Goal: Find specific page/section: Find specific page/section

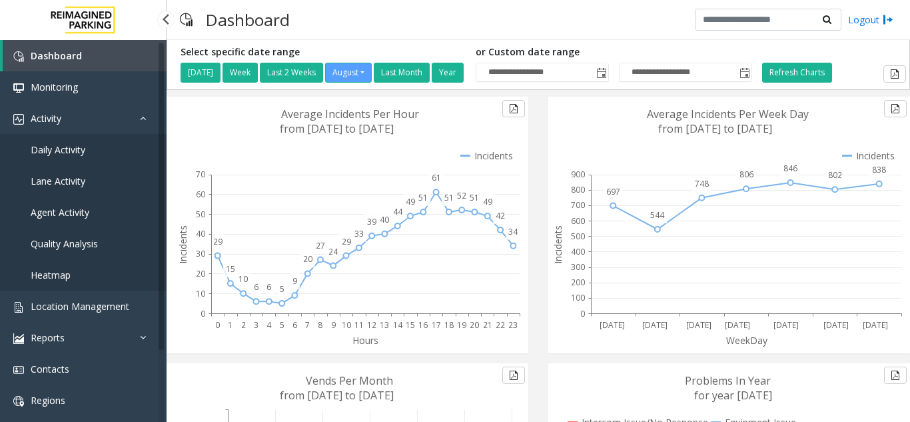
click at [135, 161] on link "Daily Activity" at bounding box center [83, 149] width 167 height 31
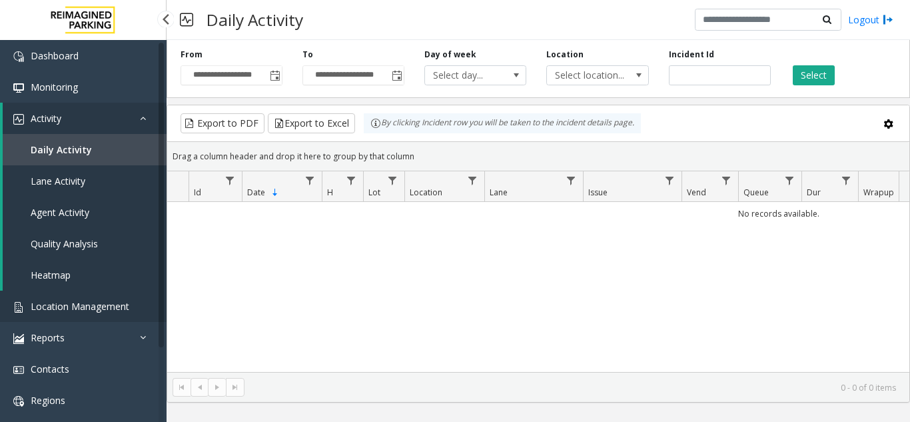
click at [117, 307] on span "Location Management" at bounding box center [80, 306] width 99 height 13
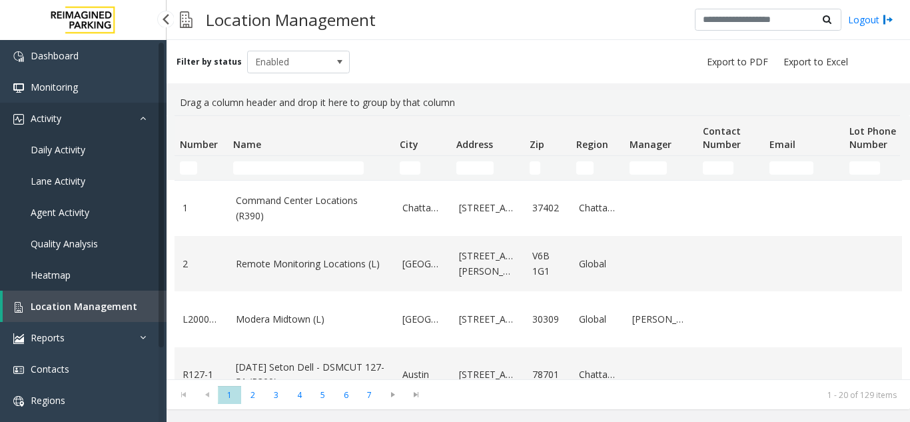
click at [141, 123] on link "Activity" at bounding box center [83, 118] width 167 height 31
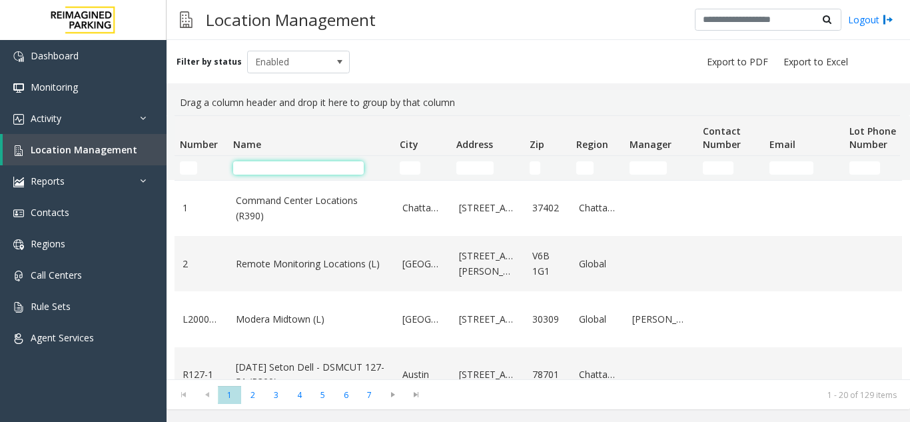
click at [270, 169] on input "Name Filter" at bounding box center [298, 167] width 131 height 13
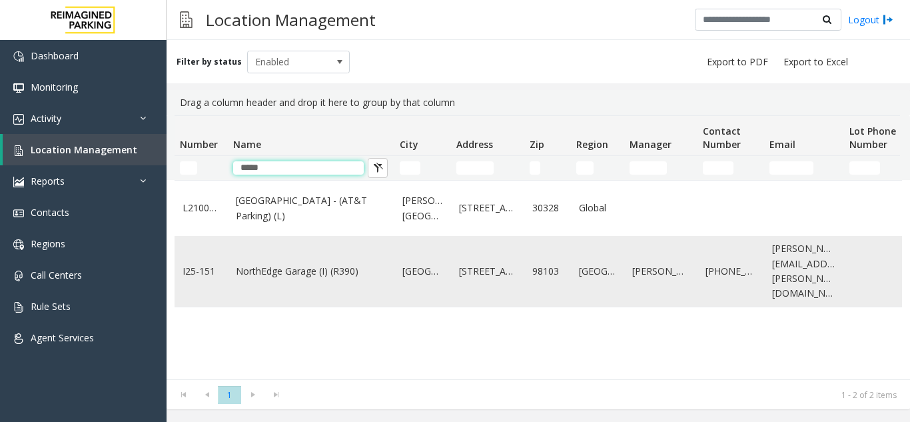
type input "*****"
click at [346, 287] on td "NorthEdge Garage (I) (R390)" at bounding box center [311, 271] width 167 height 71
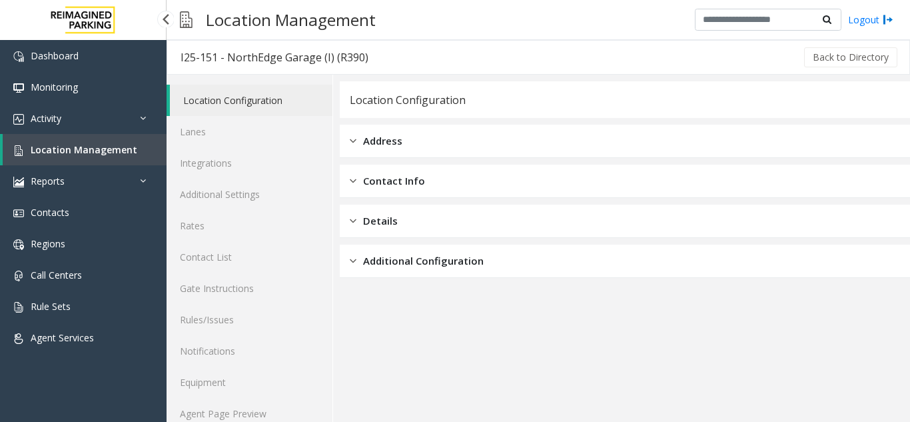
click at [89, 157] on link "Location Management" at bounding box center [85, 149] width 164 height 31
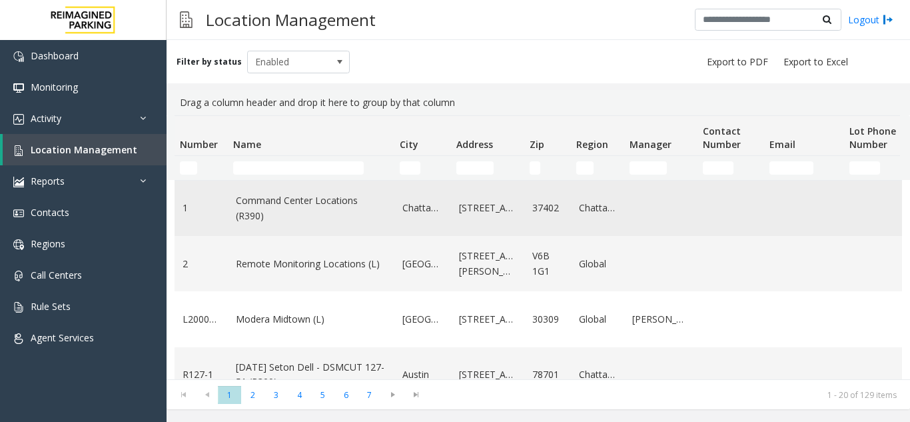
click at [277, 183] on td "Command Center Locations (R390)" at bounding box center [311, 208] width 167 height 55
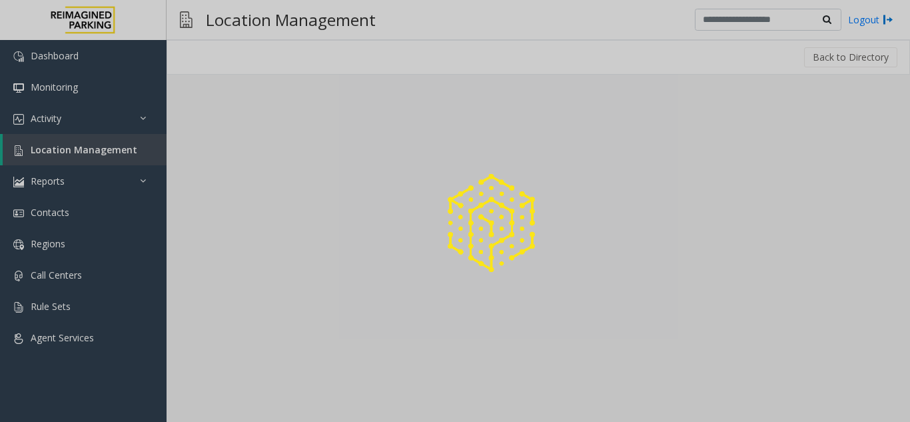
click at [276, 174] on div at bounding box center [455, 211] width 910 height 422
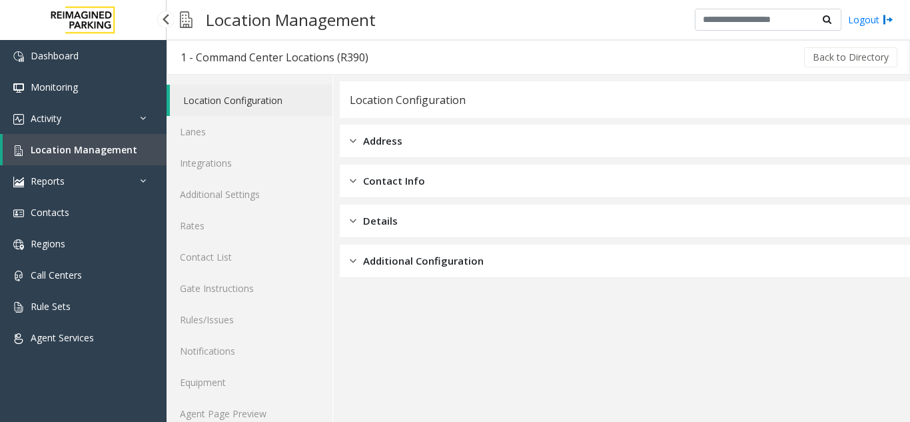
click at [113, 156] on link "Location Management" at bounding box center [85, 149] width 164 height 31
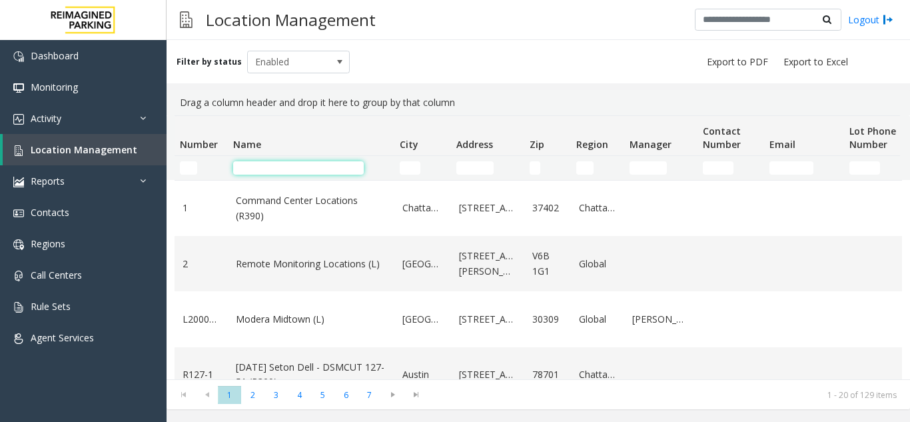
click at [263, 171] on input "Name Filter" at bounding box center [298, 167] width 131 height 13
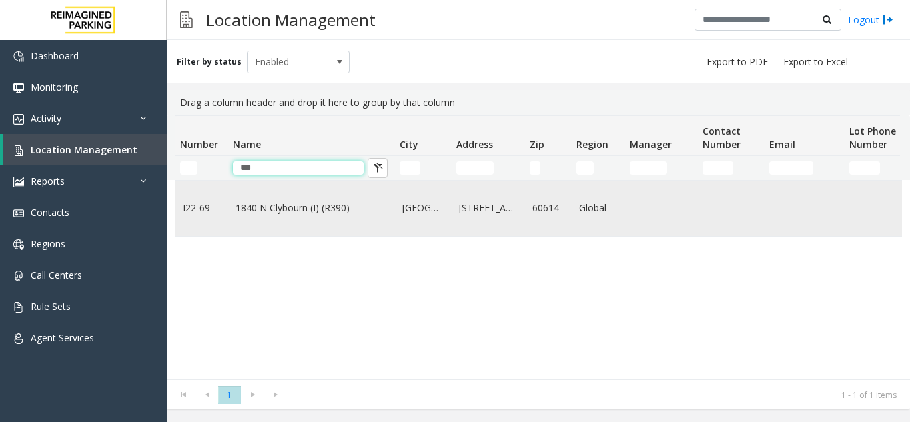
type input "***"
click at [308, 216] on td "1840 N Clybourn (I) (R390)" at bounding box center [311, 208] width 167 height 55
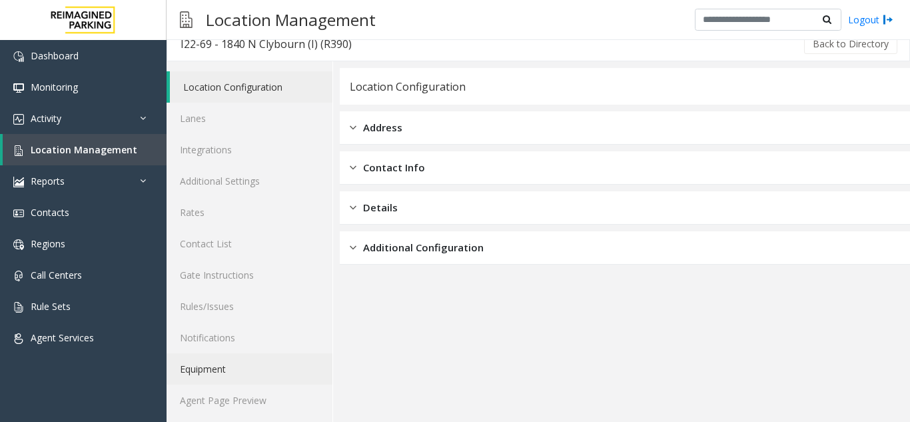
scroll to position [17, 0]
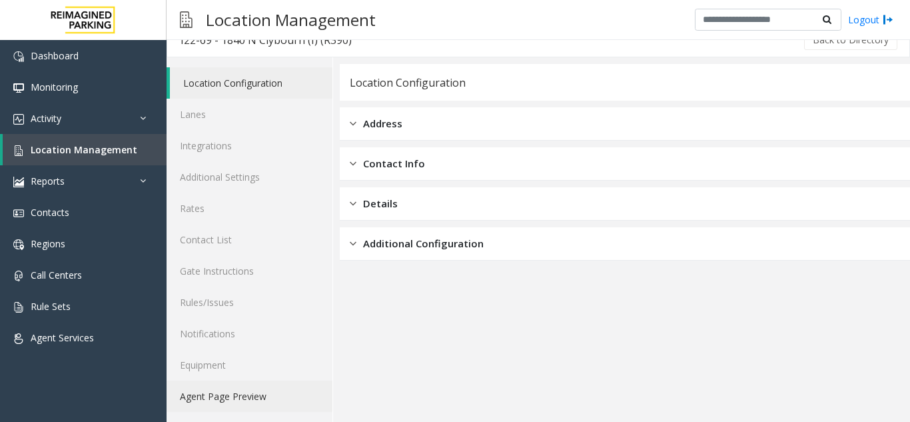
click at [256, 393] on link "Agent Page Preview" at bounding box center [250, 395] width 166 height 31
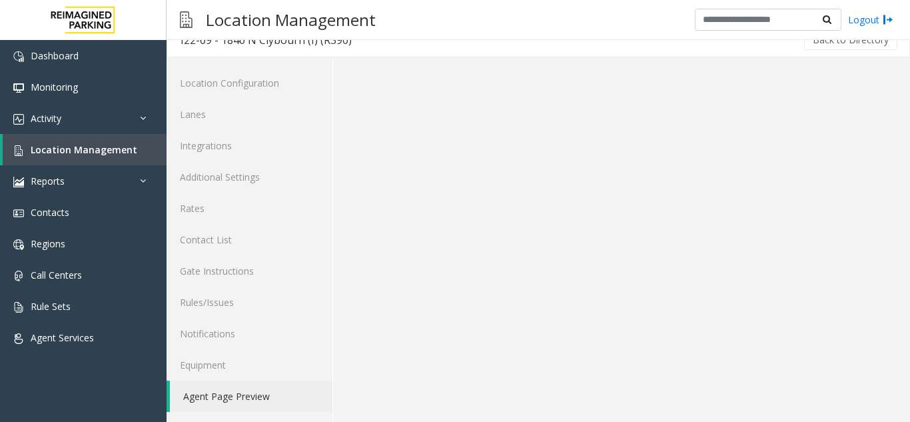
click at [212, 400] on link "Agent Page Preview" at bounding box center [251, 395] width 163 height 31
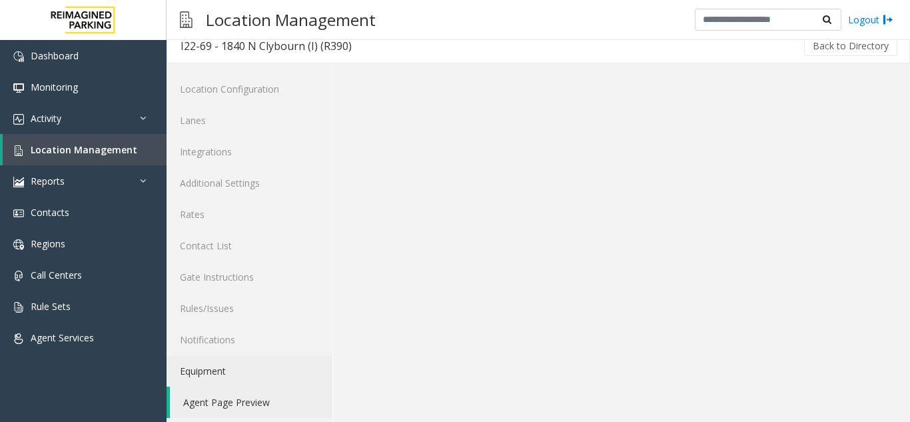
scroll to position [17, 0]
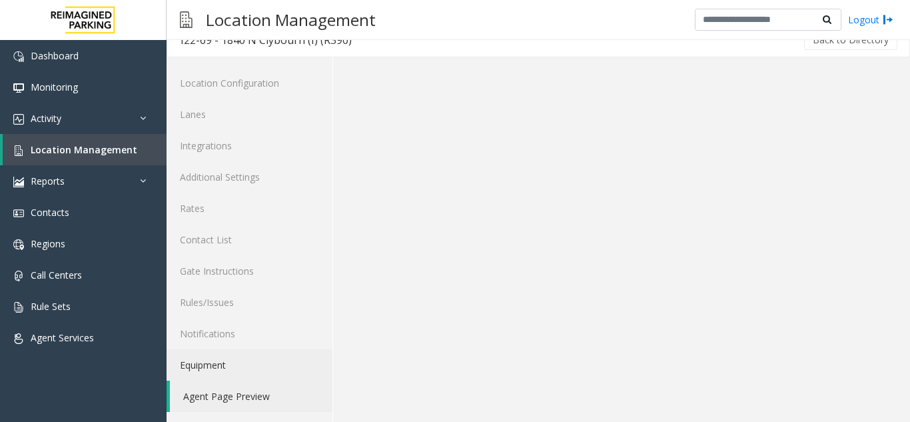
click at [226, 356] on link "Equipment" at bounding box center [250, 364] width 166 height 31
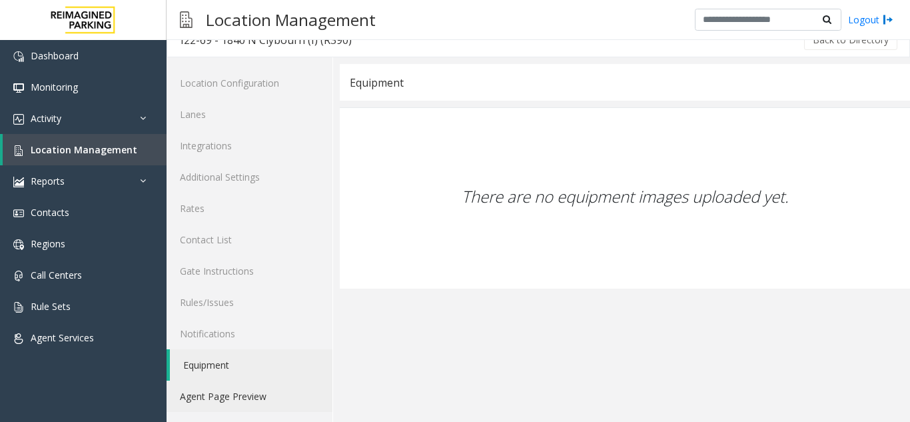
click at [246, 396] on link "Agent Page Preview" at bounding box center [250, 395] width 166 height 31
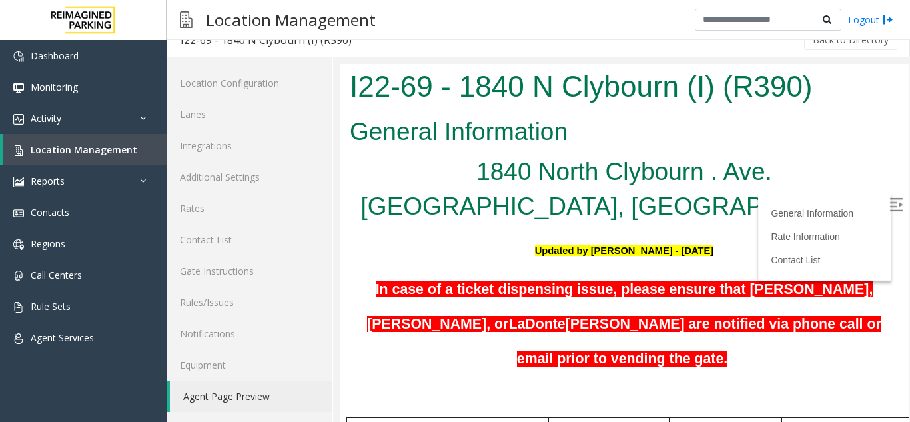
drag, startPoint x: 675, startPoint y: 155, endPoint x: 756, endPoint y: 115, distance: 90.0
click at [712, 87] on h1 "I22-69 - 1840 N Clybourn (I) (R390)" at bounding box center [624, 86] width 549 height 41
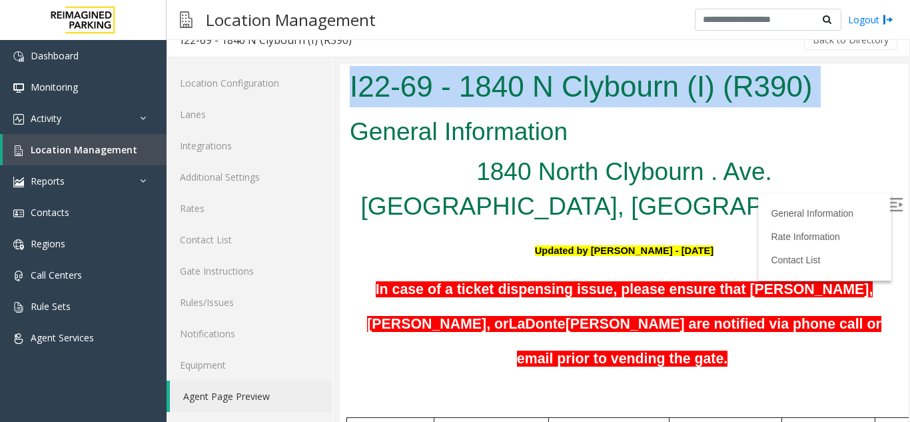
click at [712, 87] on h1 "I22-69 - 1840 N Clybourn (I) (R390)" at bounding box center [624, 86] width 549 height 41
copy body "I22-69 - 1840 N Clybourn (I) (R390)"
click at [889, 202] on img at bounding box center [895, 204] width 13 height 13
click at [561, 85] on h1 "I22-69 - 1840 N Clybourn (I) (R390)" at bounding box center [624, 86] width 549 height 41
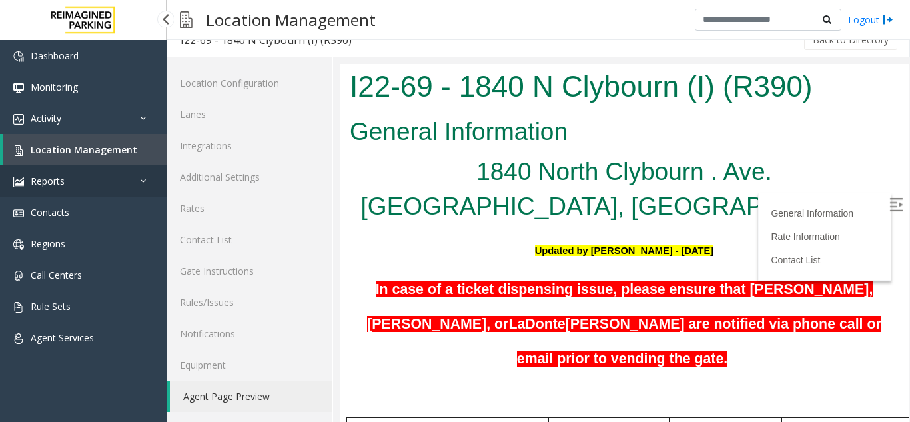
click at [96, 165] on link "Reports" at bounding box center [83, 180] width 167 height 31
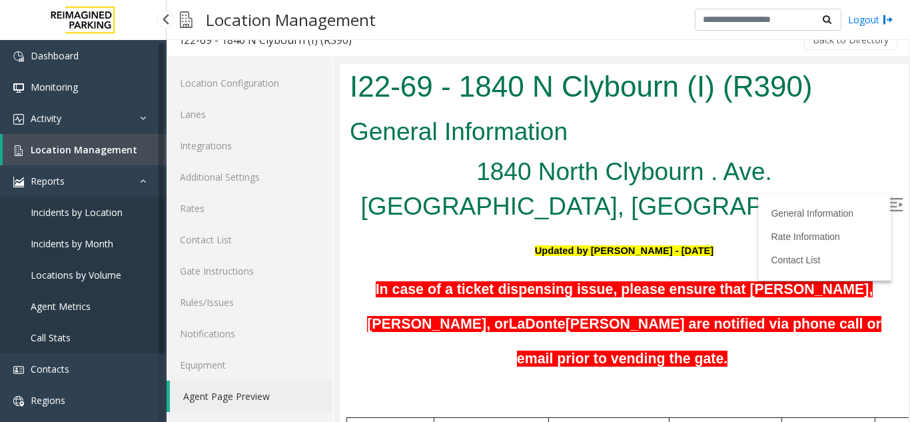
click at [102, 158] on link "Location Management" at bounding box center [85, 149] width 164 height 31
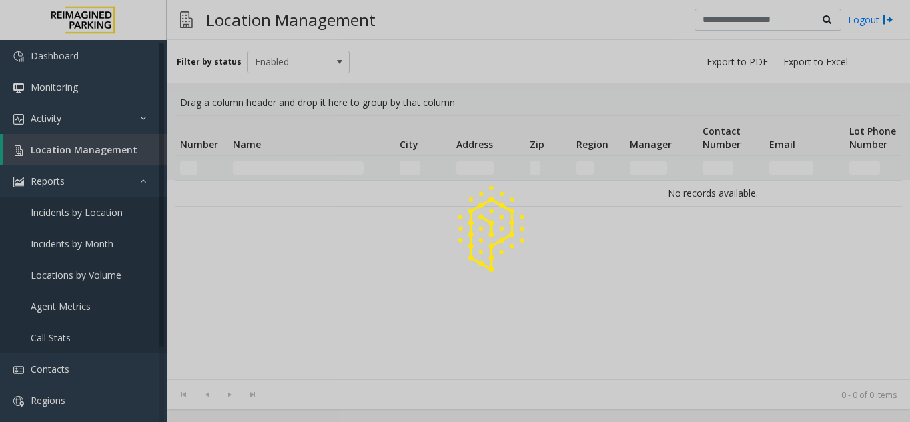
click at [274, 175] on div at bounding box center [455, 211] width 910 height 422
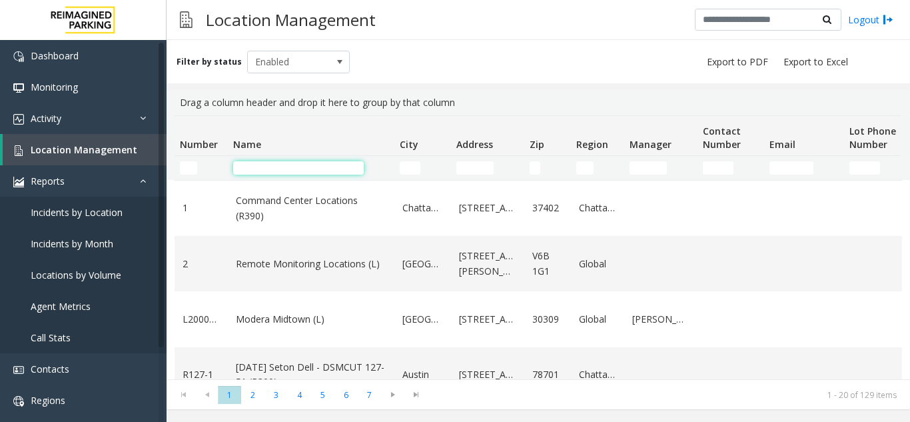
click at [280, 171] on input "Name Filter" at bounding box center [298, 167] width 131 height 13
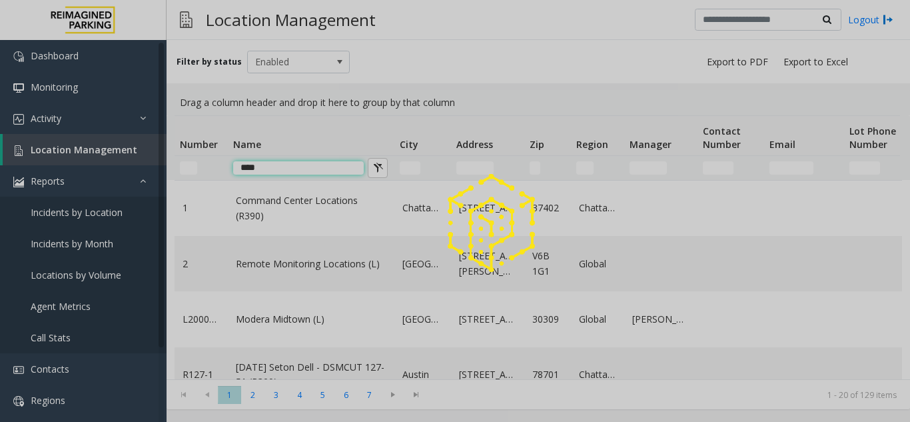
type input "*****"
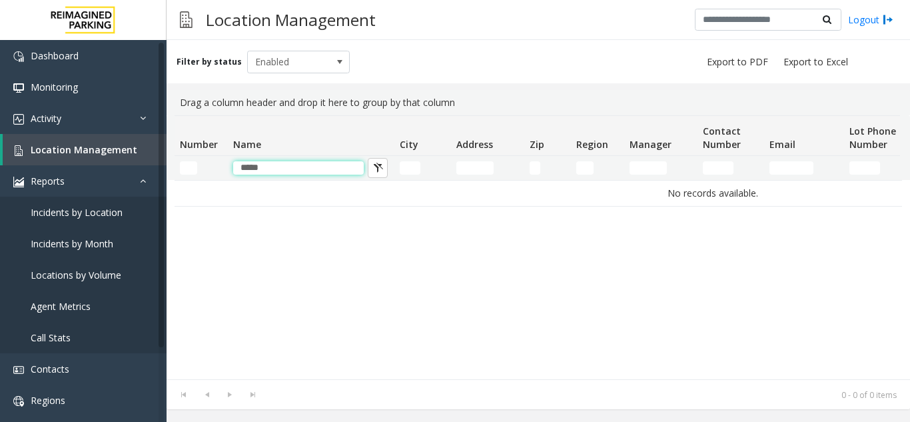
drag, startPoint x: 313, startPoint y: 165, endPoint x: 214, endPoint y: 177, distance: 99.2
click at [214, 177] on tr "*****" at bounding box center [713, 168] width 1076 height 24
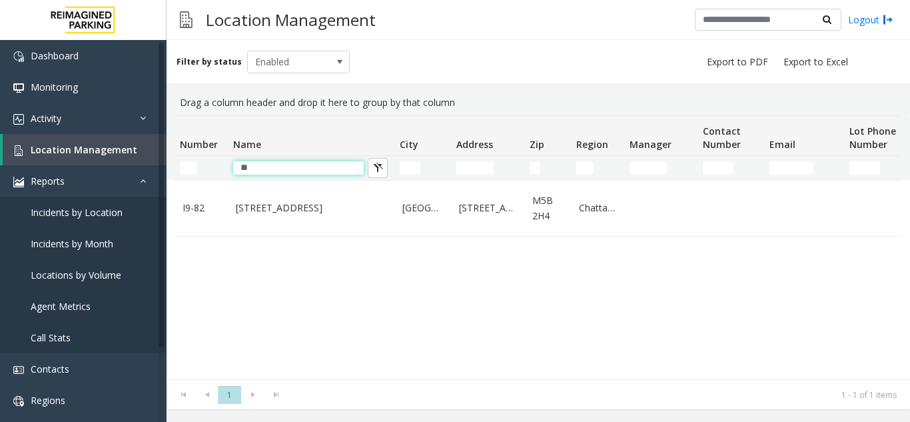
type input "*"
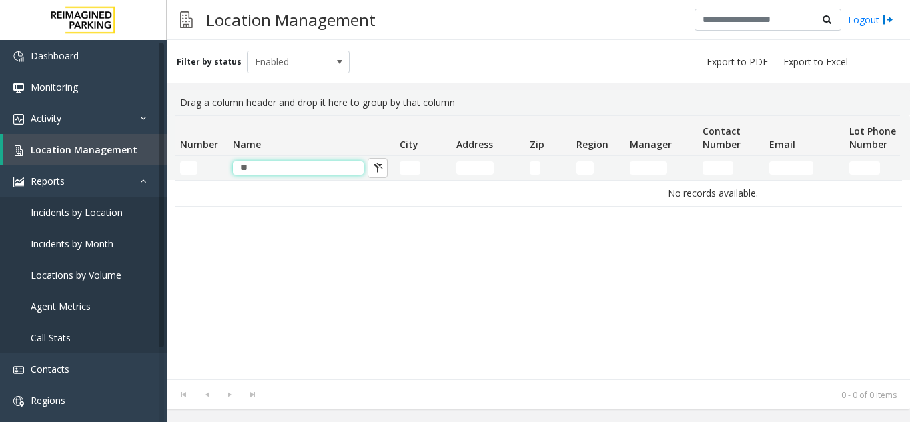
type input "*"
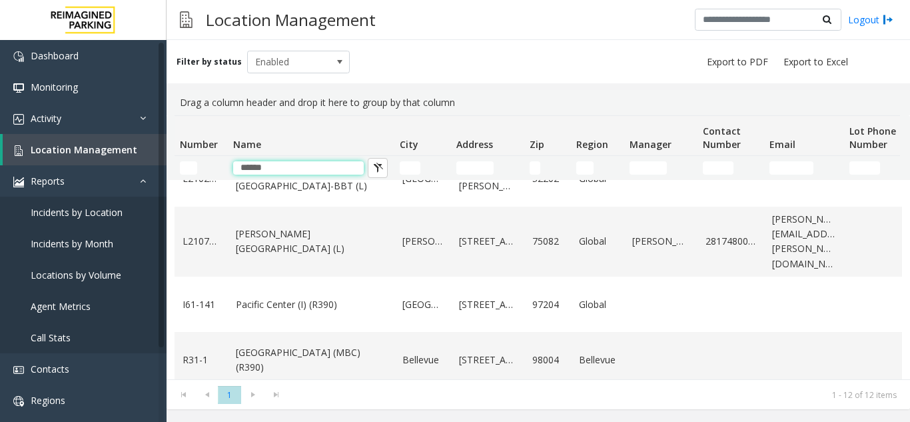
scroll to position [400, 0]
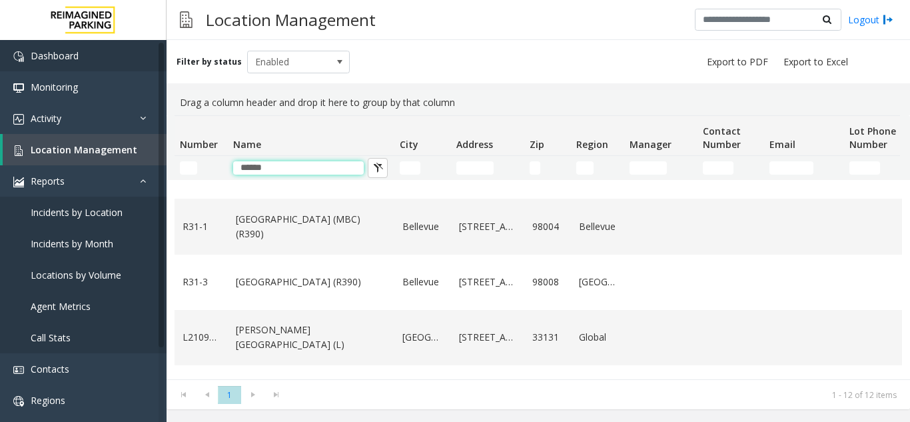
type input "******"
drag, startPoint x: 296, startPoint y: 171, endPoint x: 167, endPoint y: 171, distance: 129.2
click at [191, 171] on tr "******" at bounding box center [713, 168] width 1076 height 24
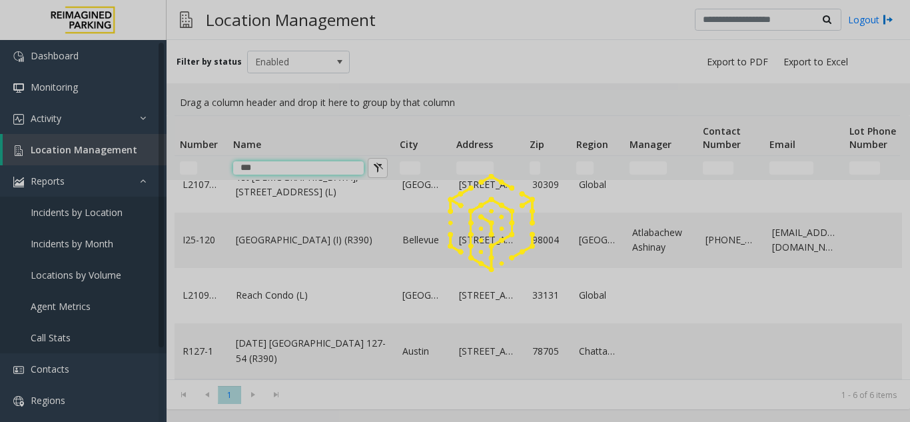
scroll to position [0, 0]
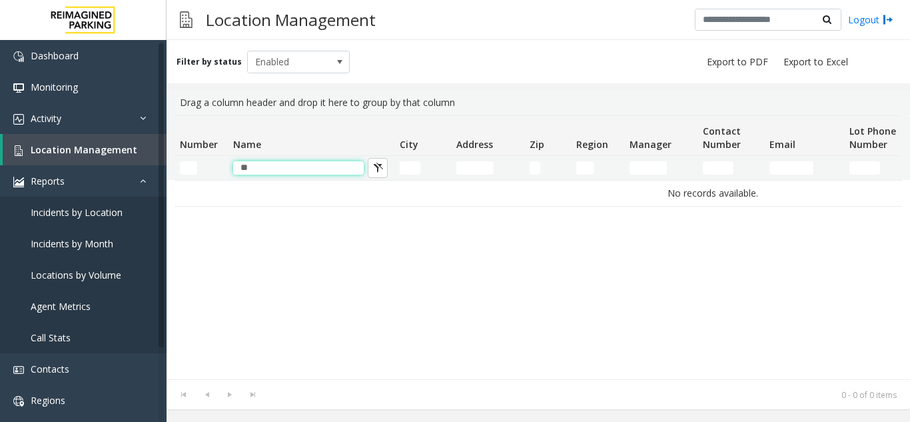
type input "*"
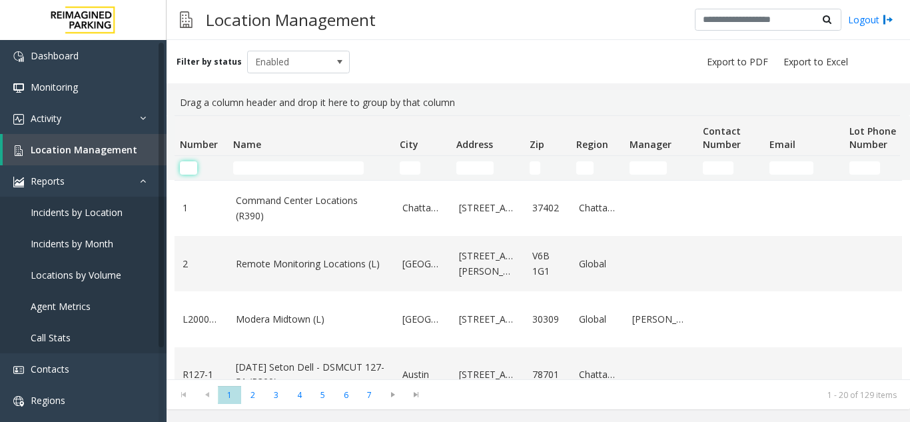
click at [185, 170] on input "Number Filter" at bounding box center [188, 167] width 17 height 13
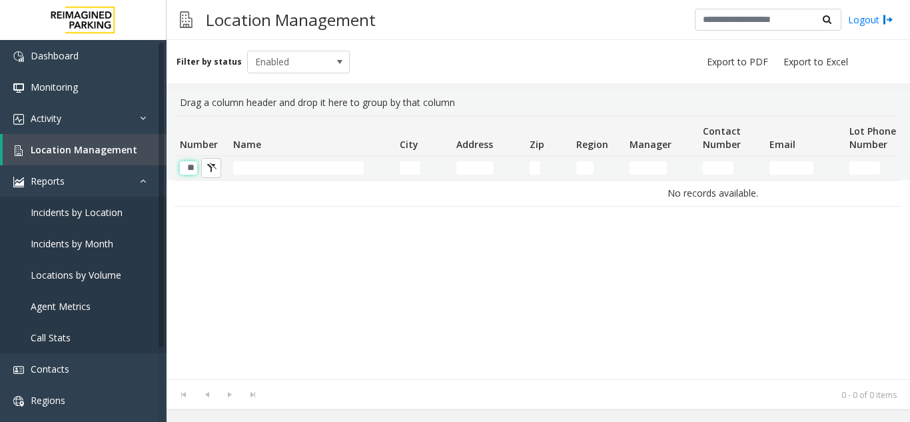
scroll to position [0, 1]
type input "*"
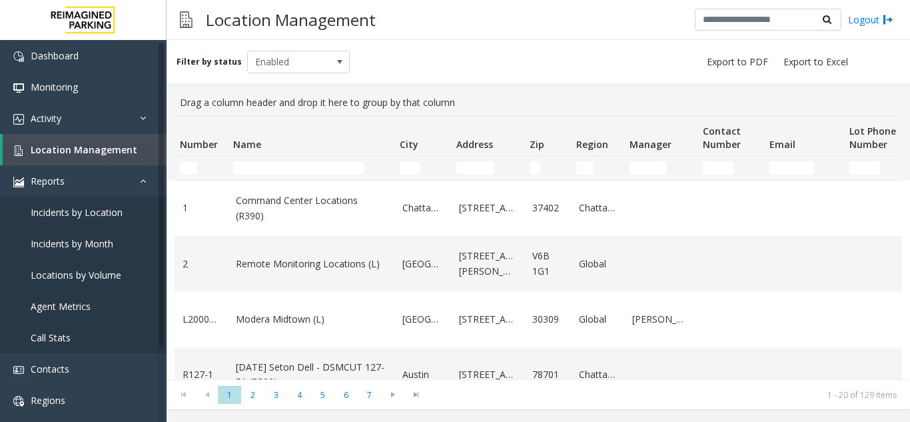
click at [254, 158] on td "Name Filter" at bounding box center [311, 168] width 167 height 24
click at [335, 172] on input "Name Filter" at bounding box center [298, 167] width 131 height 13
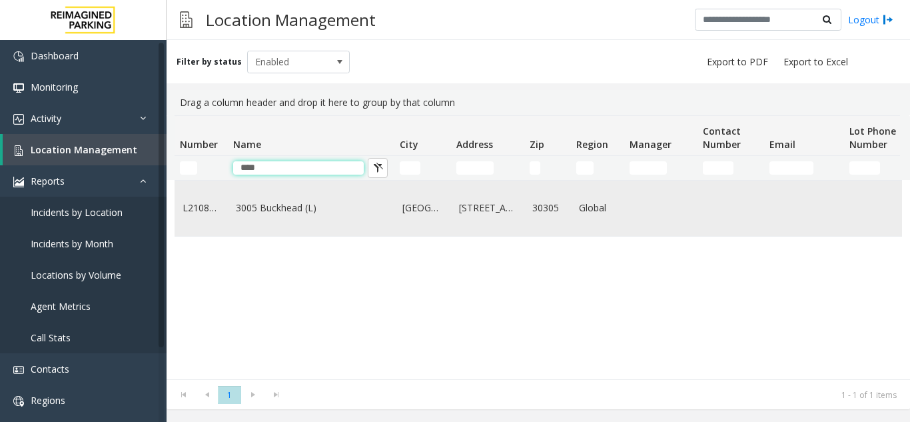
type input "****"
click at [276, 213] on link "3005 Buckhead (L)" at bounding box center [311, 207] width 151 height 15
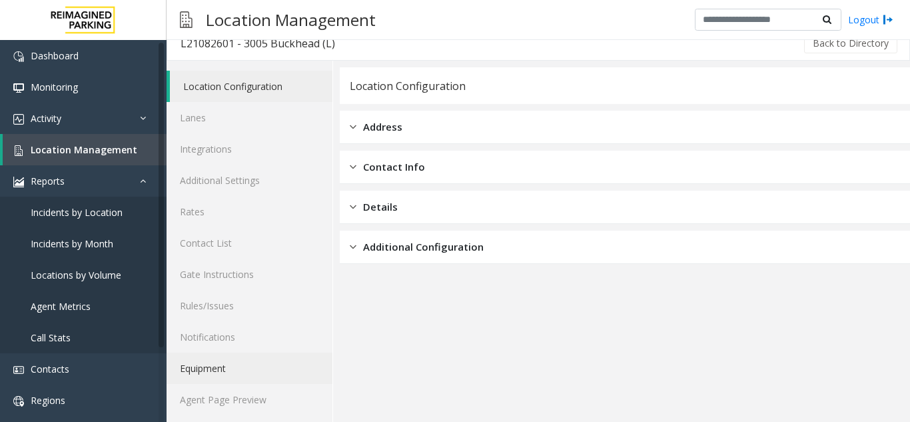
scroll to position [17, 0]
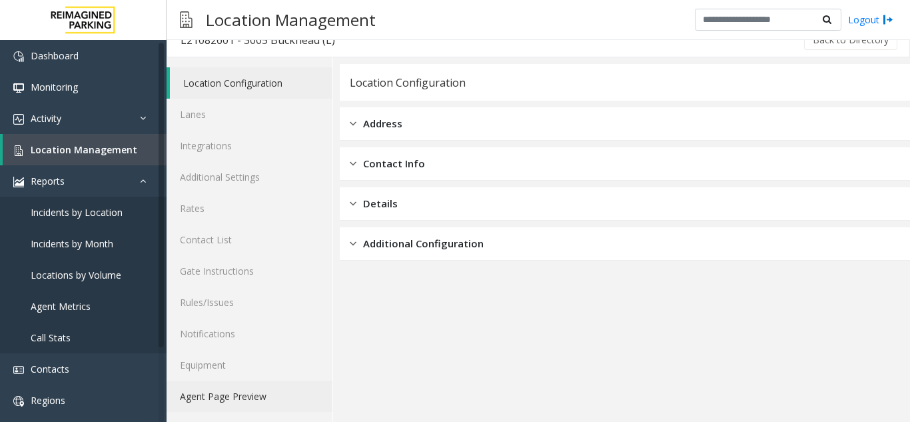
click at [256, 396] on link "Agent Page Preview" at bounding box center [250, 395] width 166 height 31
